Goal: Information Seeking & Learning: Learn about a topic

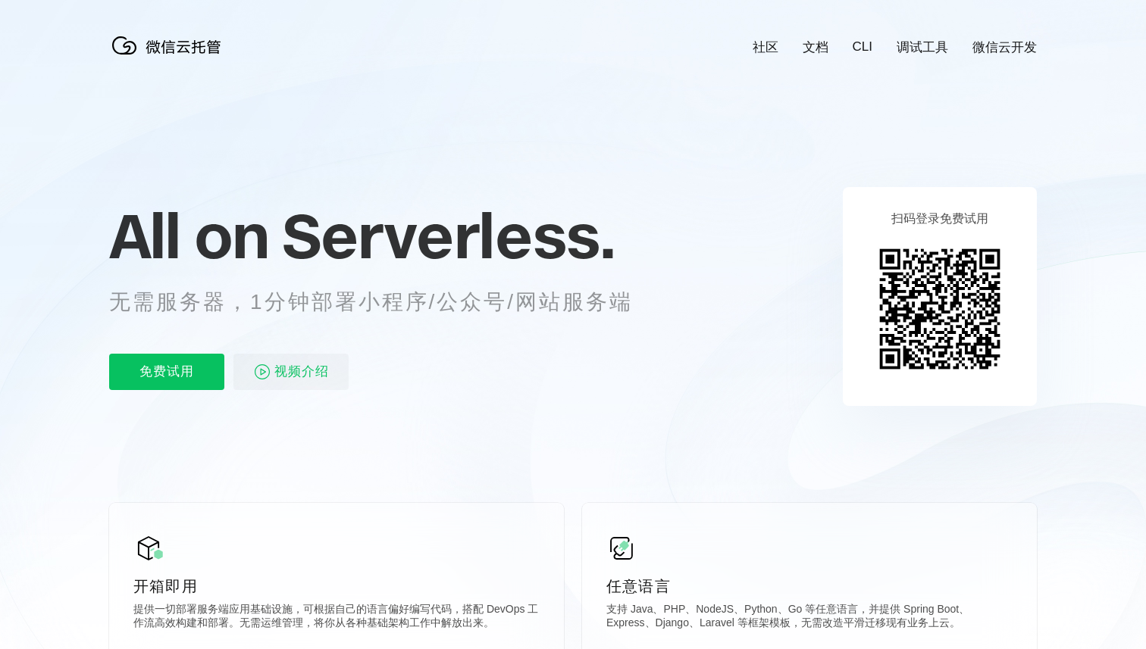
scroll to position [0, 2695]
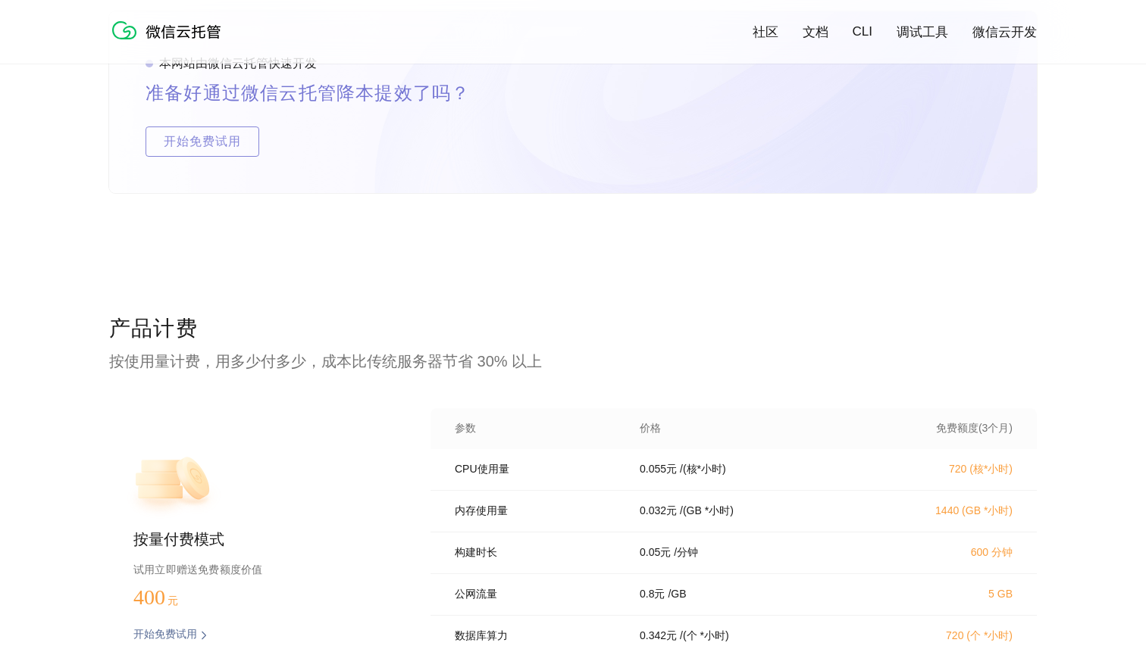
scroll to position [2832, 0]
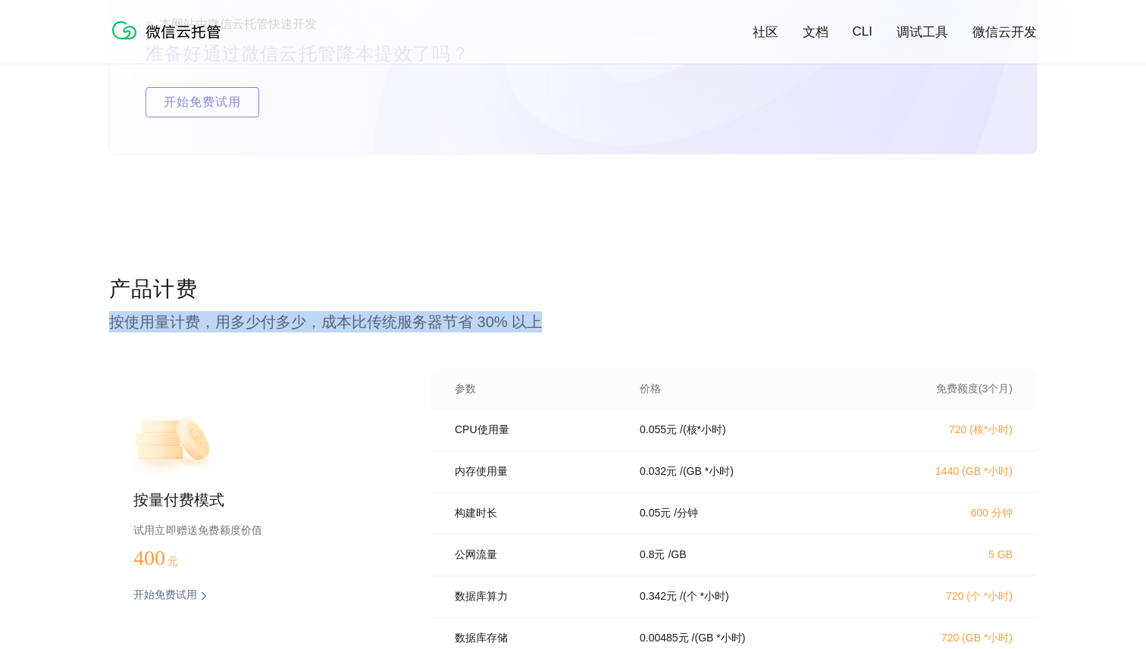
drag, startPoint x: 111, startPoint y: 320, endPoint x: 538, endPoint y: 320, distance: 427.4
click at [538, 320] on p "按使用量计费，用多少付多少，成本比传统服务器节省 30% 以上" at bounding box center [573, 321] width 928 height 21
click at [500, 321] on p "按使用量计费，用多少付多少，成本比传统服务器节省 30% 以上" at bounding box center [573, 321] width 928 height 21
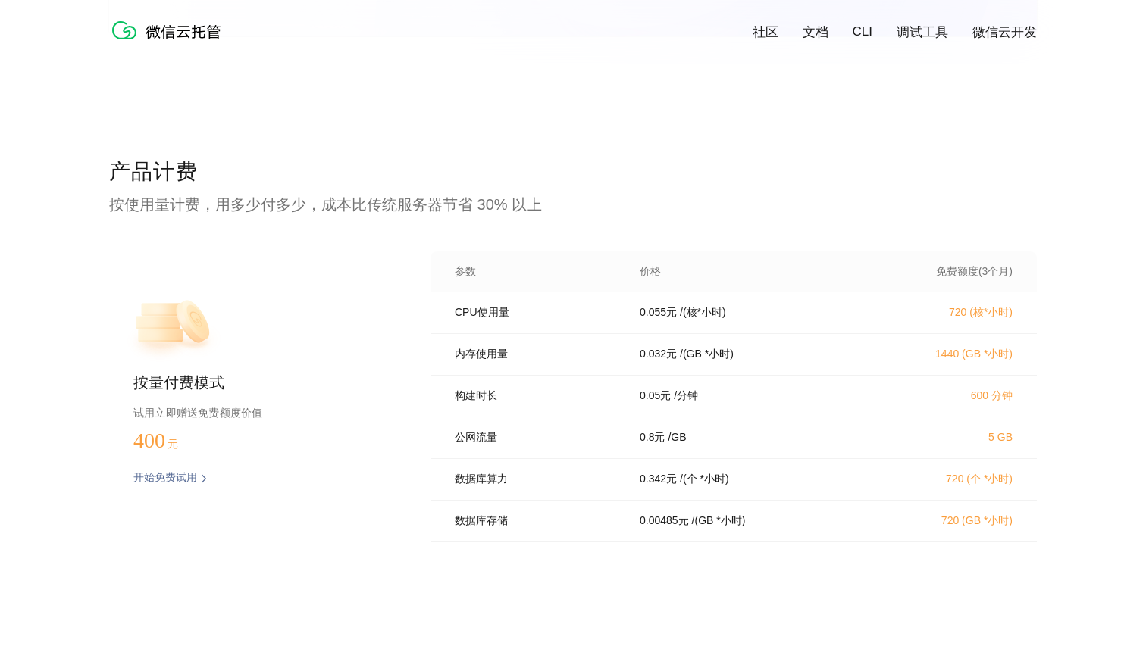
scroll to position [2970, 0]
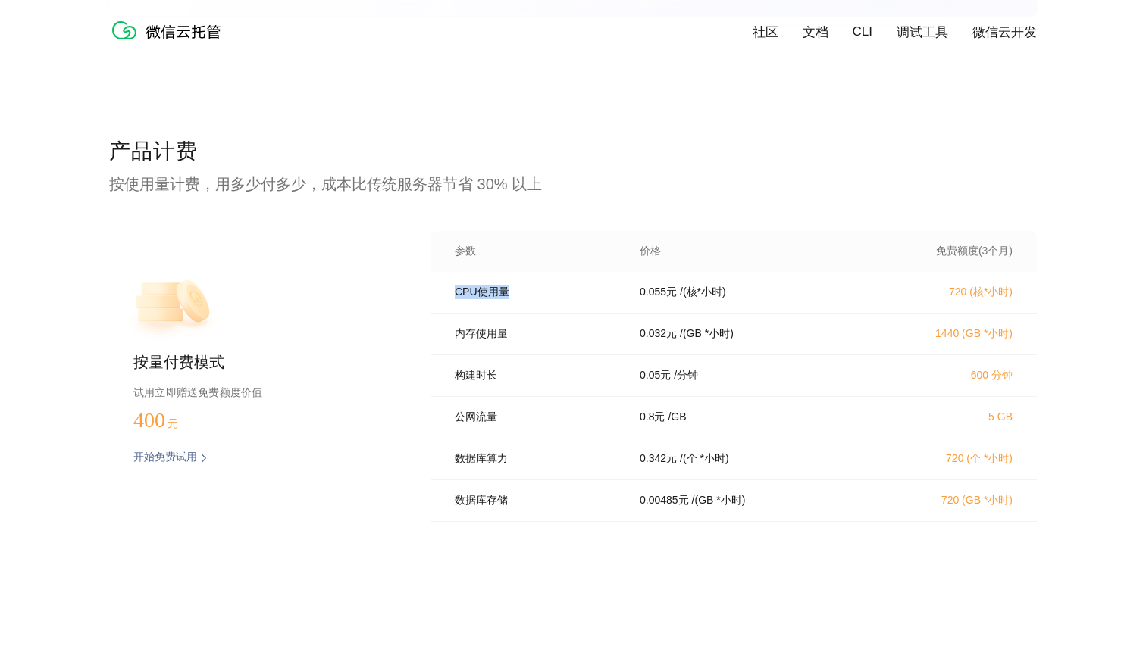
drag, startPoint x: 454, startPoint y: 296, endPoint x: 521, endPoint y: 294, distance: 66.7
click at [521, 294] on p "CPU使用量" at bounding box center [537, 293] width 164 height 14
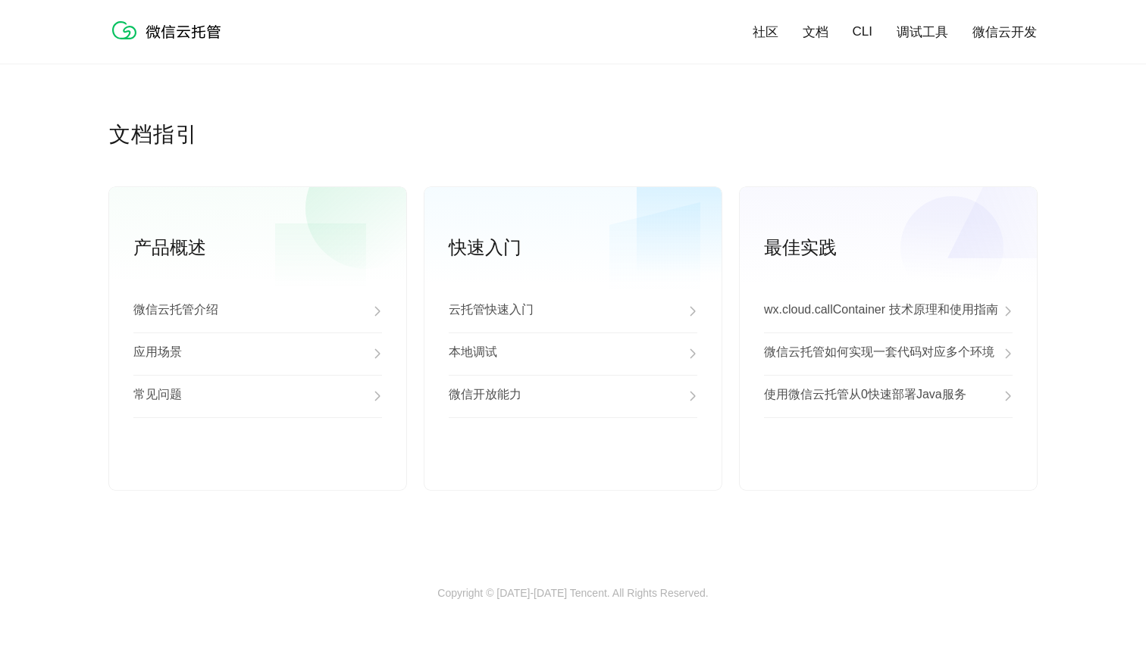
scroll to position [3800, 0]
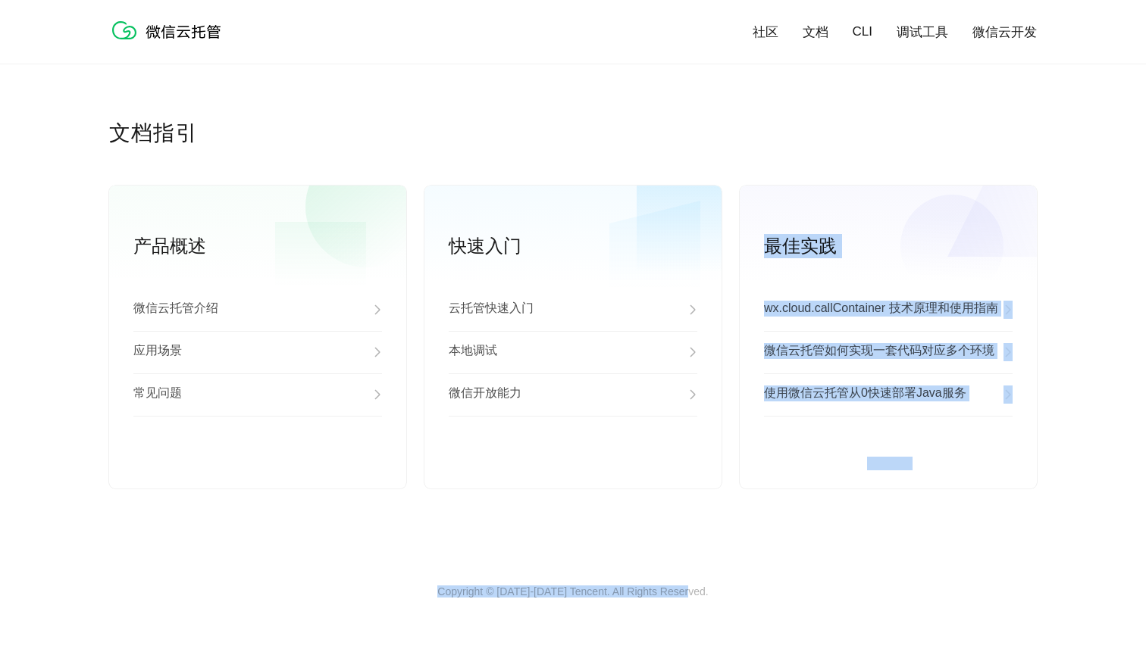
drag, startPoint x: 441, startPoint y: 585, endPoint x: 704, endPoint y: 592, distance: 263.1
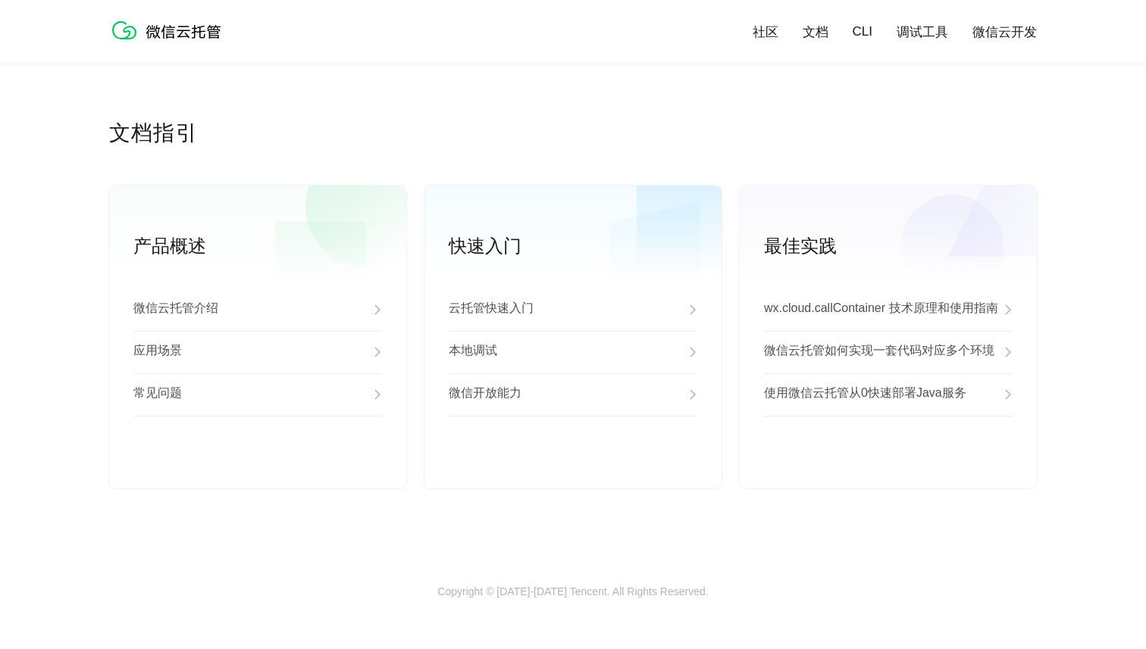
click at [677, 515] on div "文档指引 产品概述 微信云托管介绍 应用场景 常见问题 查看更多 快速入门 云托管快速入门 本地调试 微信开放能力 查看更多 最佳实践 wx.cloud.ca…" at bounding box center [573, 352] width 928 height 467
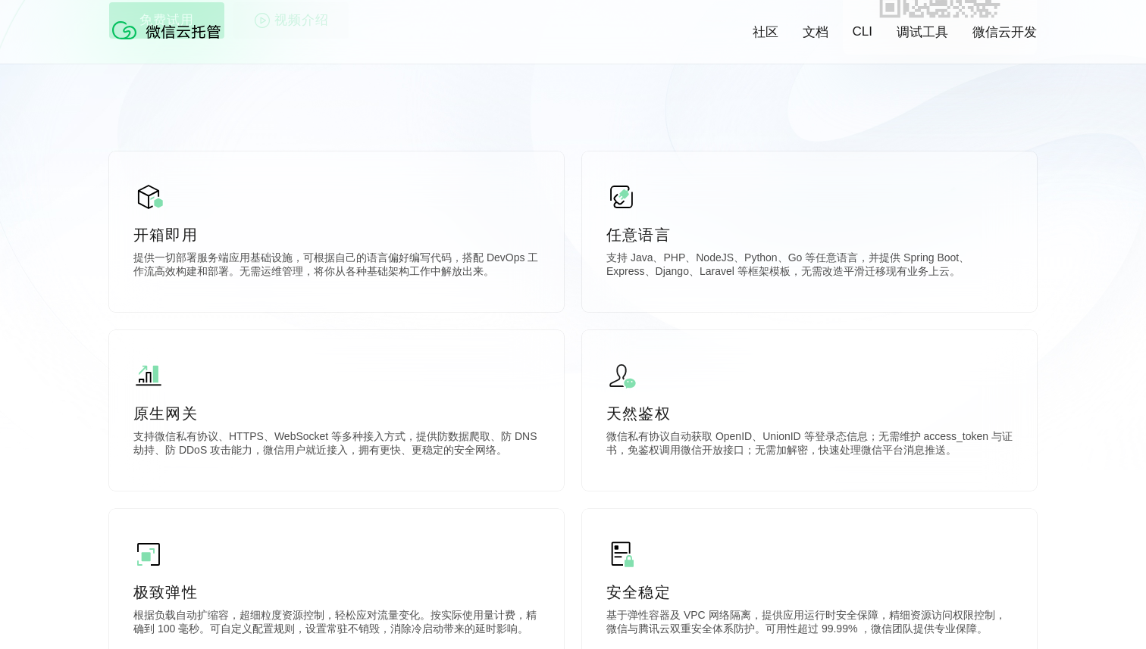
scroll to position [0, 0]
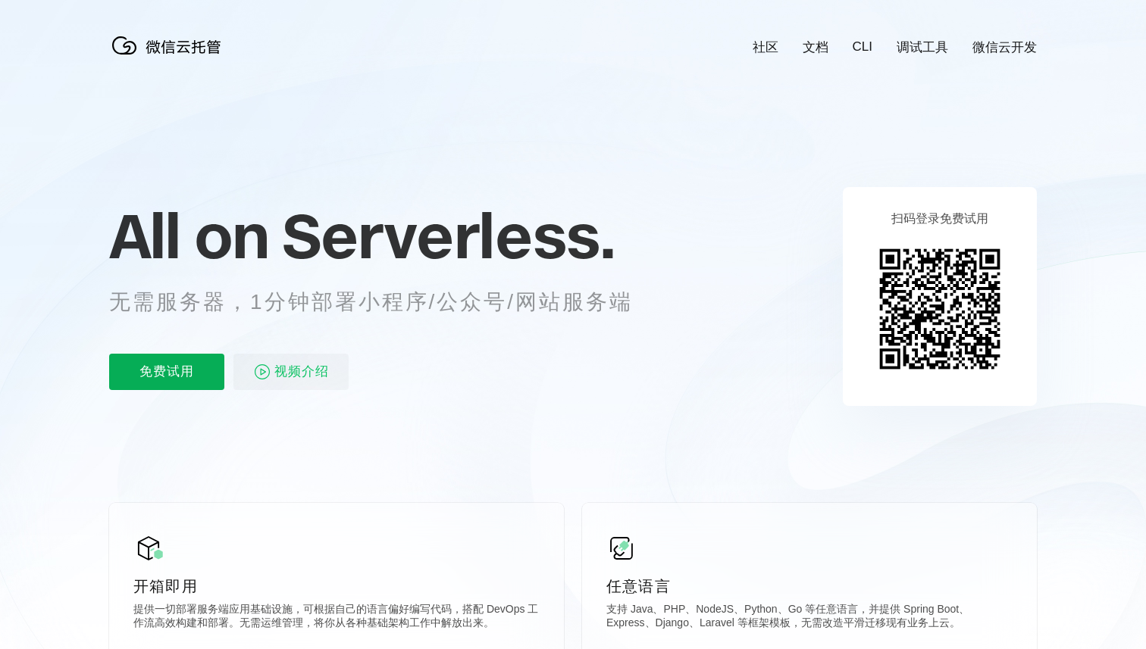
click at [139, 374] on p "免费试用" at bounding box center [166, 372] width 115 height 36
